Goal: Book appointment/travel/reservation

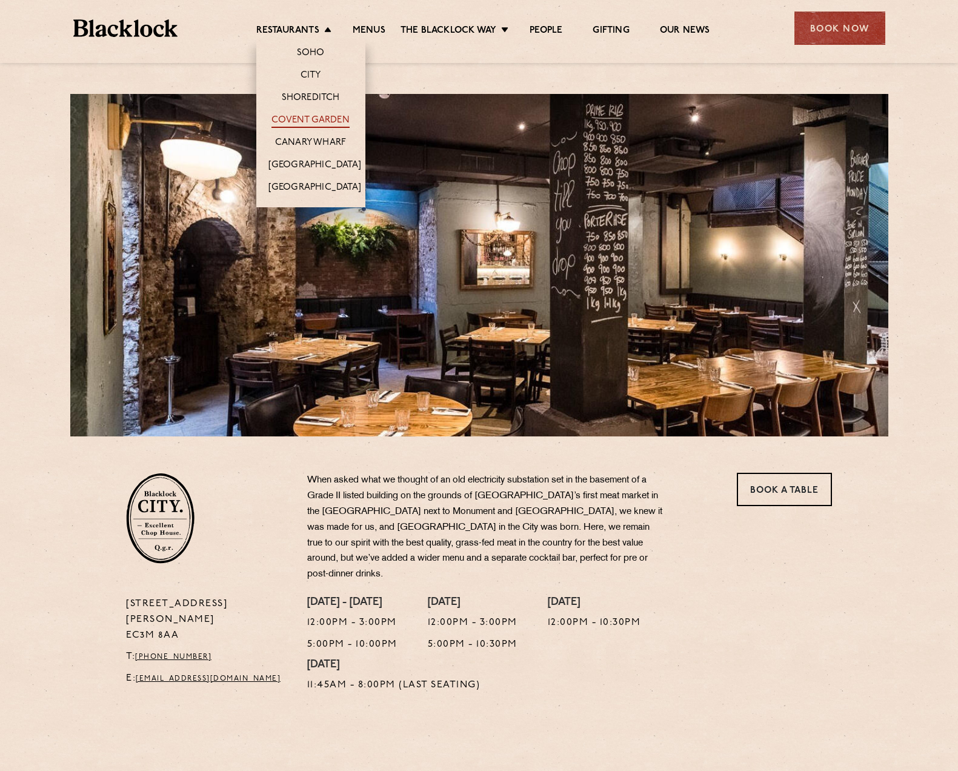
click at [313, 126] on link "Covent Garden" at bounding box center [310, 121] width 78 height 13
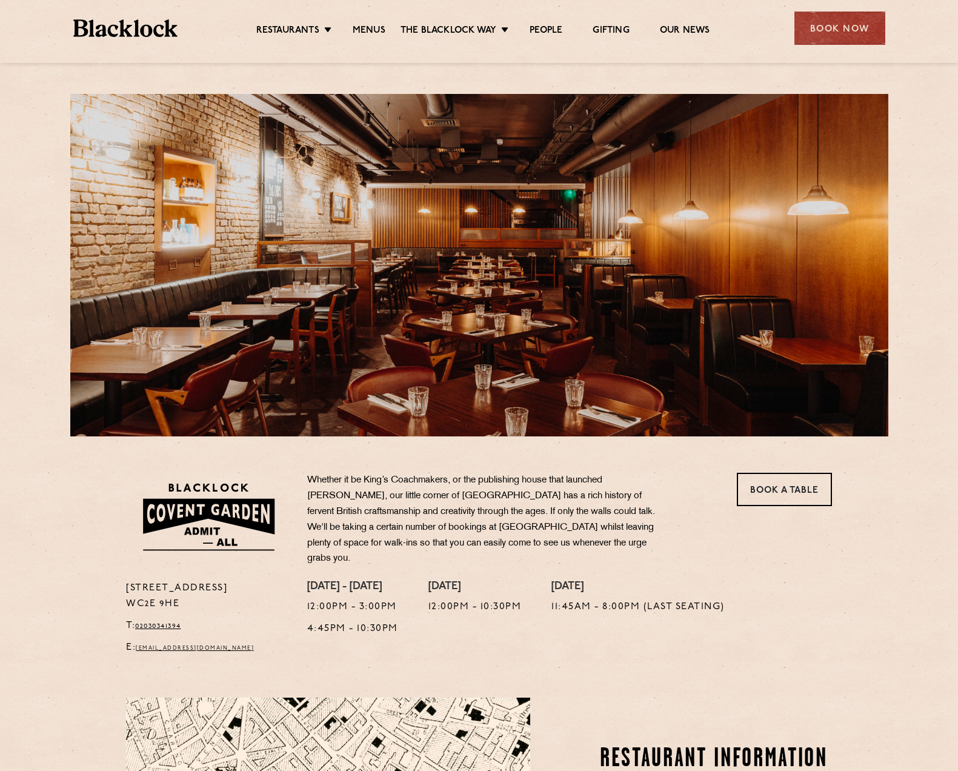
click at [307, 24] on ul "Restaurants Soho City Shoreditch Covent Garden Canary Wharf Manchester Birmingh…" at bounding box center [483, 28] width 610 height 19
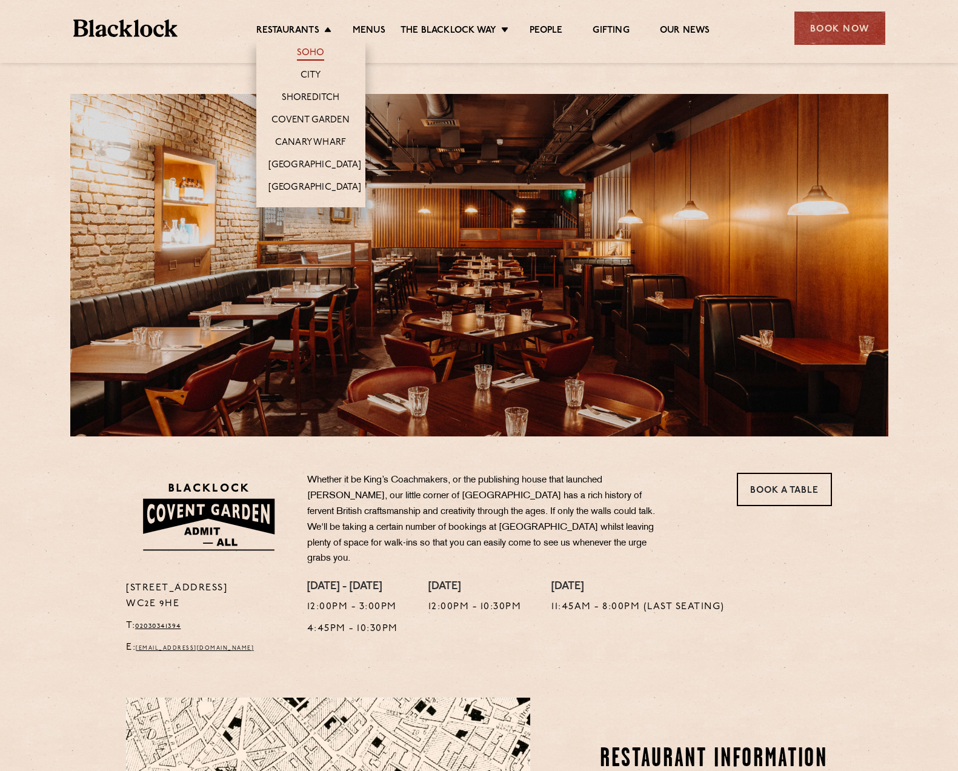
click at [312, 50] on link "Soho" at bounding box center [311, 53] width 28 height 13
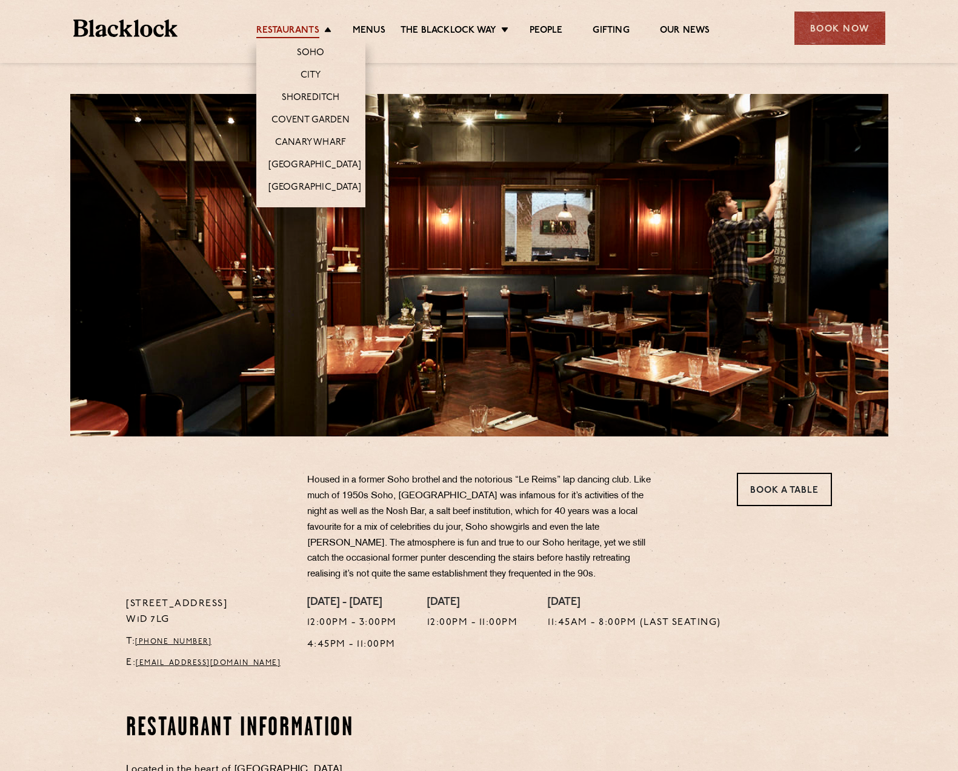
click at [299, 33] on link "Restaurants" at bounding box center [287, 31] width 63 height 13
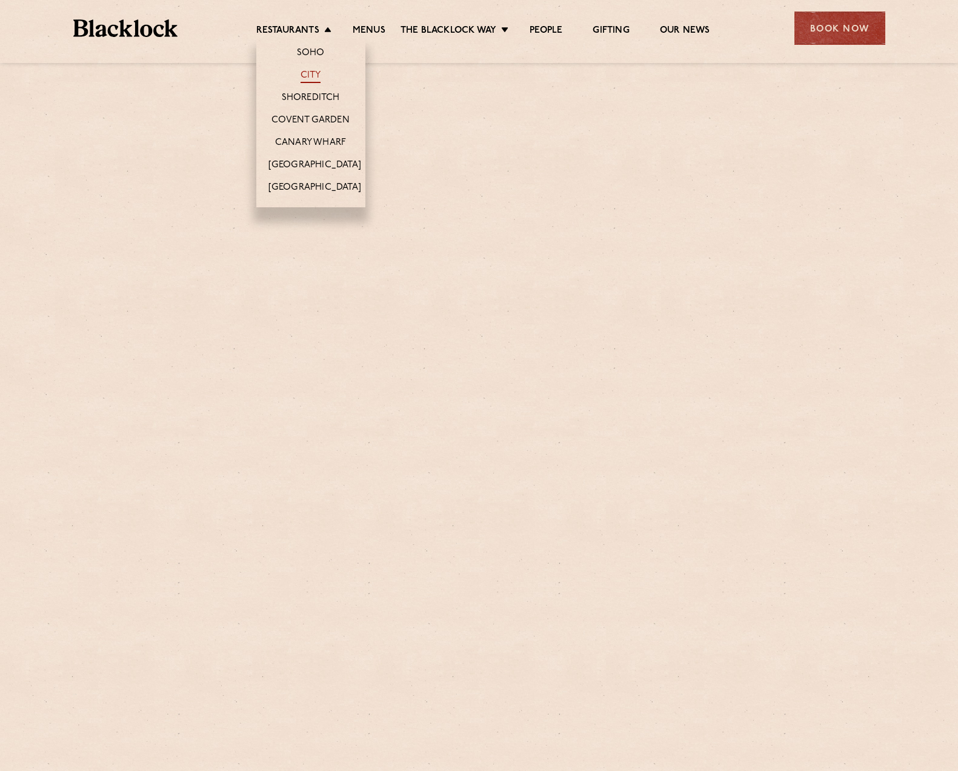
click at [308, 70] on link "City" at bounding box center [310, 76] width 21 height 13
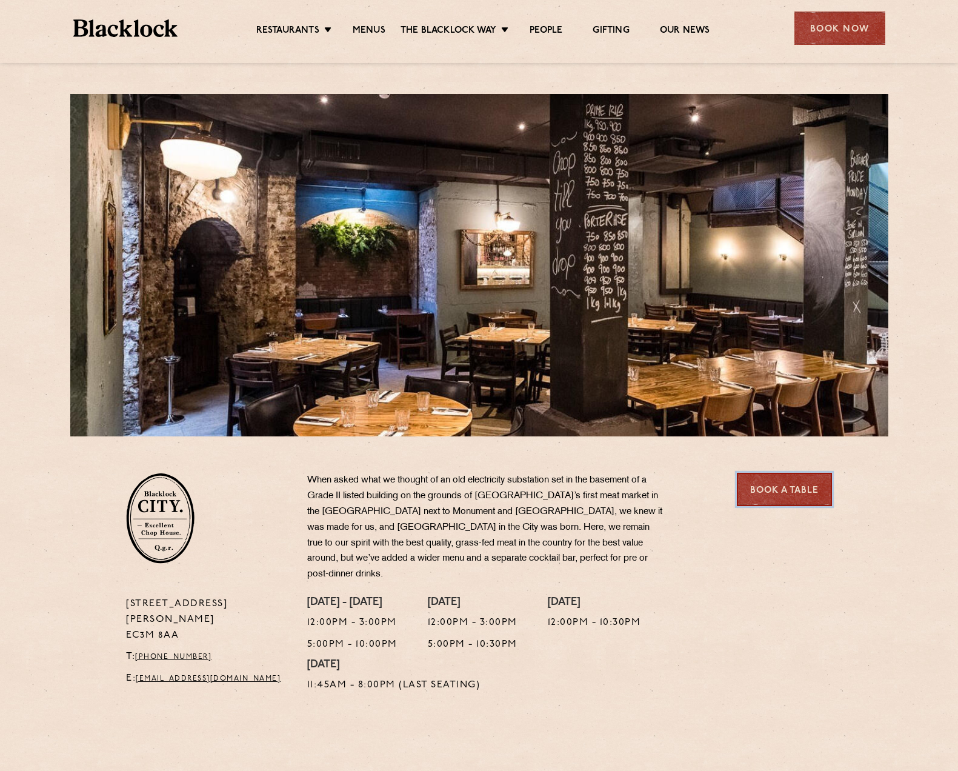
click at [805, 502] on link "Book a Table" at bounding box center [784, 489] width 95 height 33
